Goal: Information Seeking & Learning: Learn about a topic

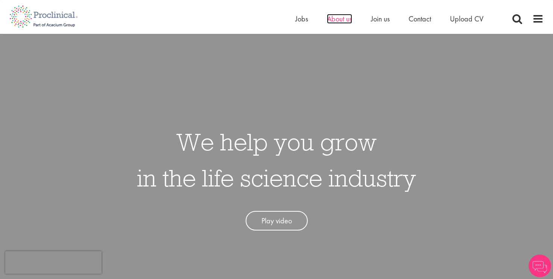
click at [349, 19] on span "About us" at bounding box center [339, 19] width 25 height 10
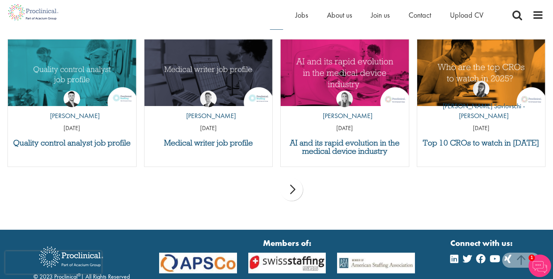
scroll to position [1419, 0]
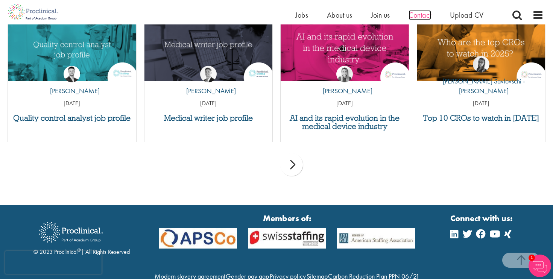
click at [426, 15] on span "Contact" at bounding box center [420, 15] width 23 height 10
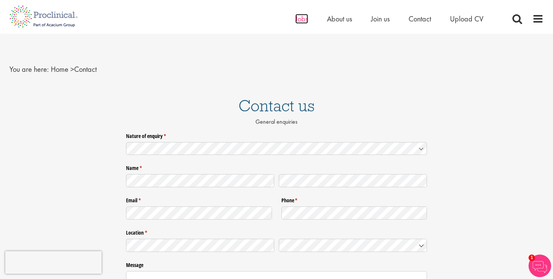
click at [303, 18] on span "Jobs" at bounding box center [301, 19] width 13 height 10
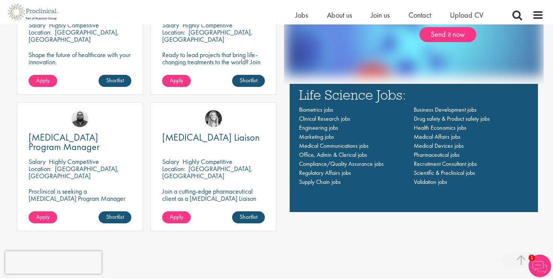
scroll to position [539, 0]
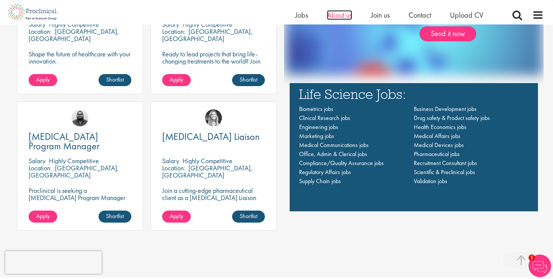
click at [338, 18] on span "About us" at bounding box center [339, 15] width 25 height 10
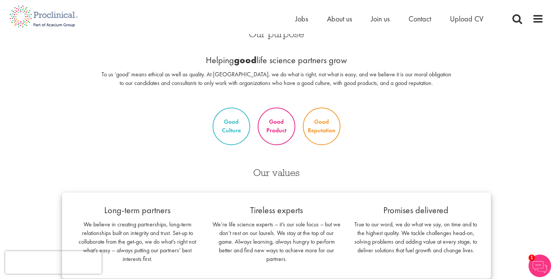
scroll to position [365, 0]
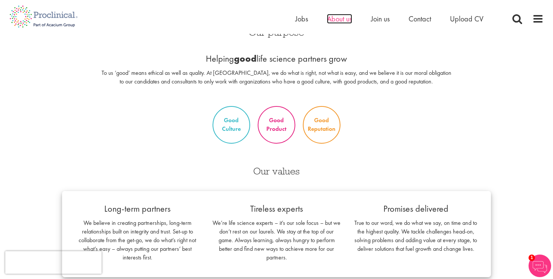
click at [340, 20] on span "About us" at bounding box center [339, 19] width 25 height 10
click at [461, 21] on span "Upload CV" at bounding box center [466, 19] width 33 height 10
click at [516, 15] on span at bounding box center [517, 18] width 11 height 11
click at [537, 19] on span at bounding box center [538, 18] width 11 height 11
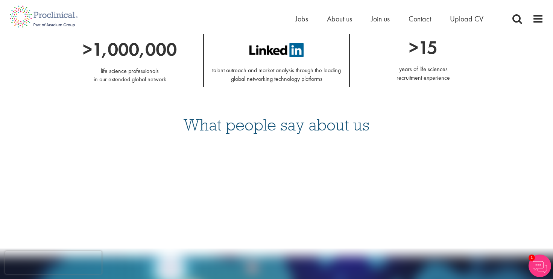
scroll to position [725, 0]
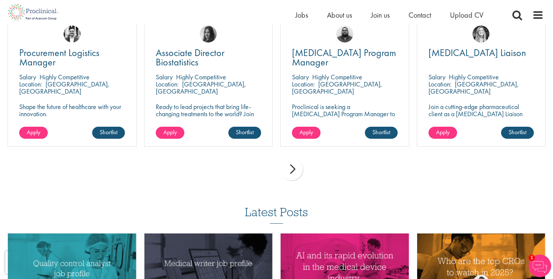
scroll to position [557, 0]
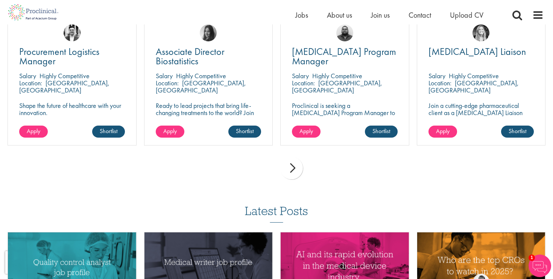
click at [296, 166] on div "next" at bounding box center [291, 168] width 23 height 23
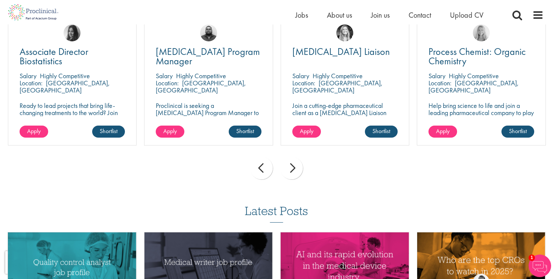
click at [296, 166] on div "next" at bounding box center [291, 168] width 23 height 23
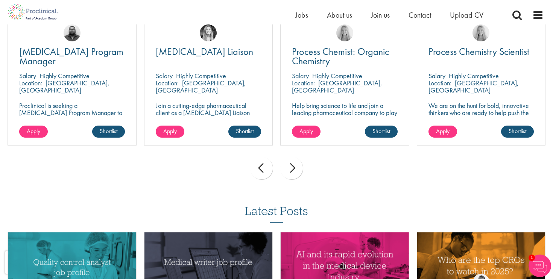
click at [296, 166] on div "next" at bounding box center [291, 168] width 23 height 23
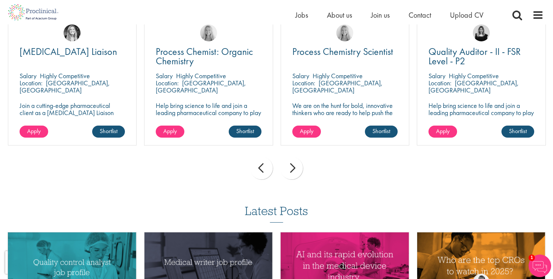
click at [296, 166] on div "next" at bounding box center [291, 168] width 23 height 23
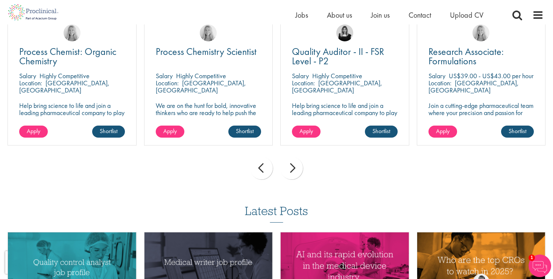
click at [296, 166] on div "next" at bounding box center [291, 168] width 23 height 23
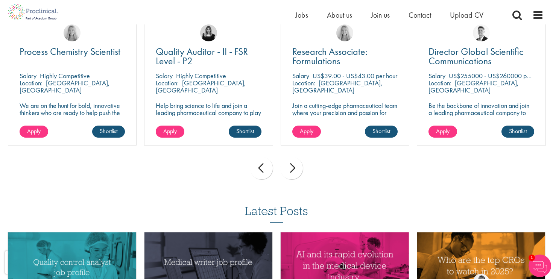
click at [296, 166] on div "next" at bounding box center [291, 168] width 23 height 23
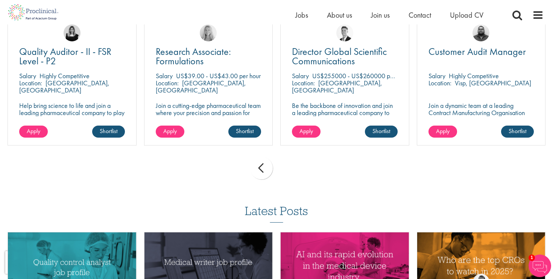
click at [296, 166] on div "prev next" at bounding box center [277, 169] width 546 height 33
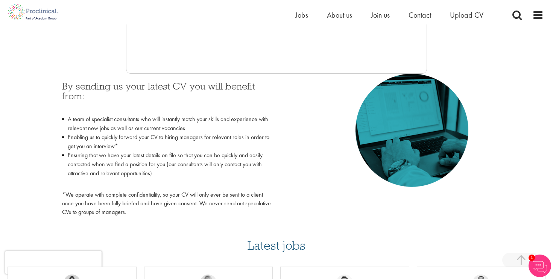
scroll to position [0, 0]
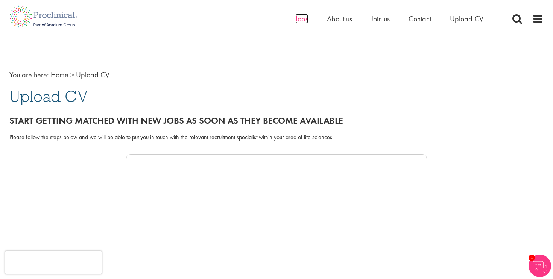
click at [303, 17] on span "Jobs" at bounding box center [301, 19] width 13 height 10
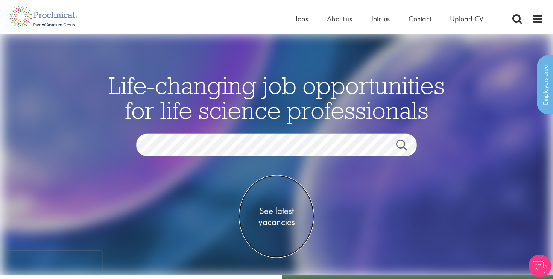
click at [282, 218] on span "See latest vacancies" at bounding box center [276, 217] width 75 height 23
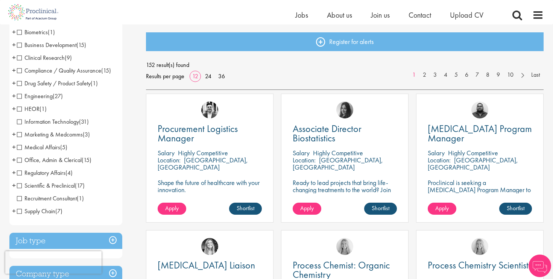
scroll to position [75, 0]
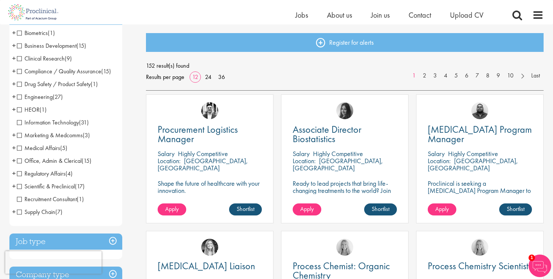
click at [19, 58] on span "Clinical Research" at bounding box center [41, 59] width 48 height 8
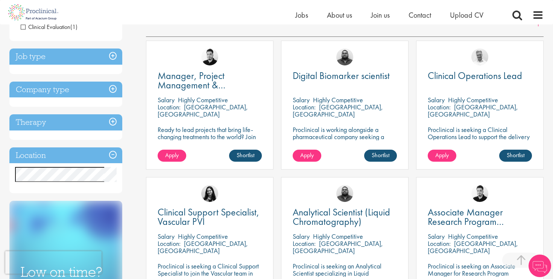
scroll to position [138, 0]
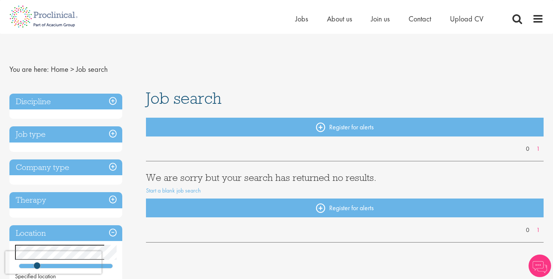
click at [97, 107] on h3 "Discipline" at bounding box center [65, 102] width 113 height 16
click at [105, 100] on h3 "Discipline" at bounding box center [65, 102] width 113 height 16
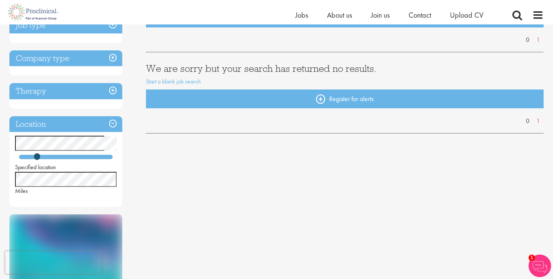
scroll to position [99, 0]
drag, startPoint x: 38, startPoint y: 158, endPoint x: 123, endPoint y: 179, distance: 87.5
click at [123, 179] on div "Discipline Job type Company type Therapy Location Specified location Miles Sign…" at bounding box center [72, 196] width 137 height 431
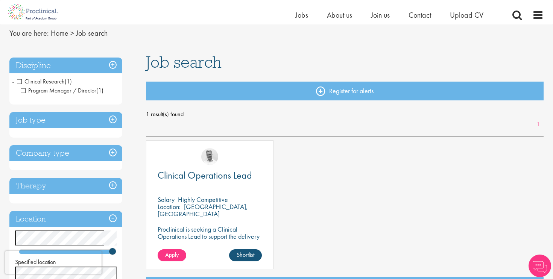
scroll to position [22, 0]
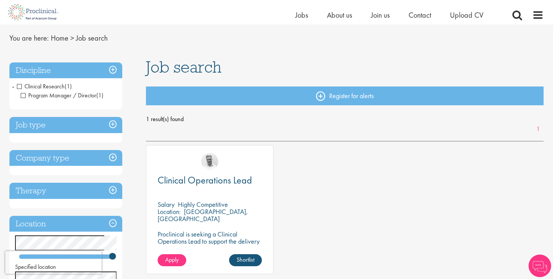
click at [20, 87] on span "Clinical Research" at bounding box center [41, 86] width 48 height 8
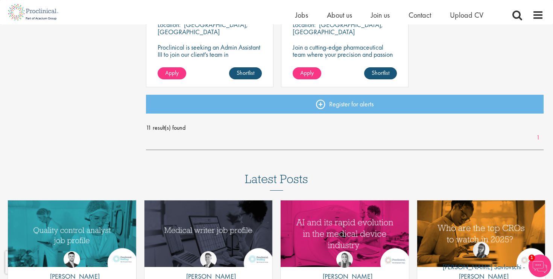
scroll to position [620, 0]
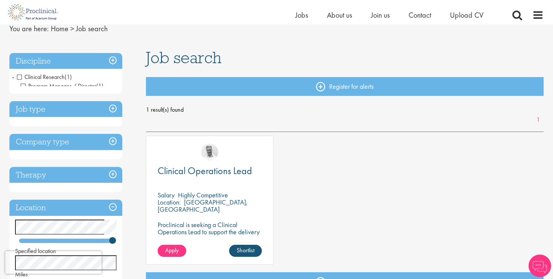
scroll to position [22, 0]
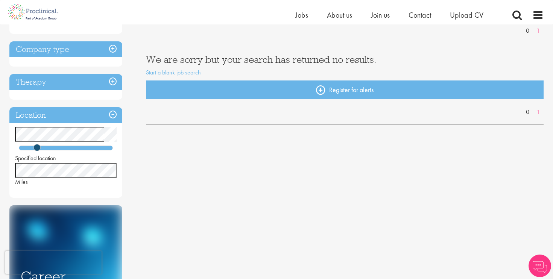
scroll to position [101, 0]
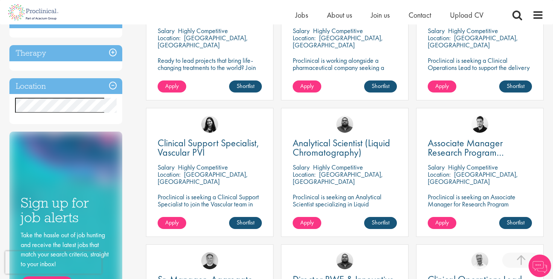
scroll to position [138, 0]
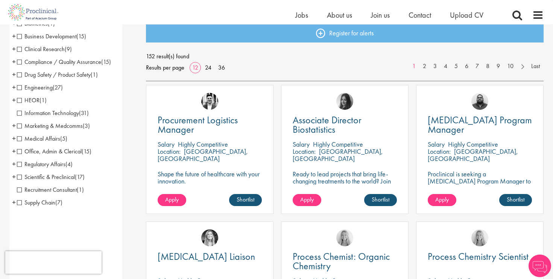
scroll to position [78, 0]
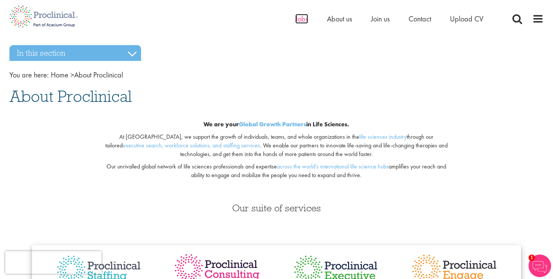
click at [298, 19] on span "Jobs" at bounding box center [301, 19] width 13 height 10
click at [371, 22] on span "Join us" at bounding box center [380, 19] width 19 height 10
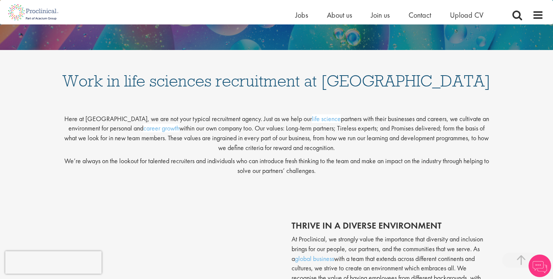
scroll to position [197, 0]
